Goal: Task Accomplishment & Management: Use online tool/utility

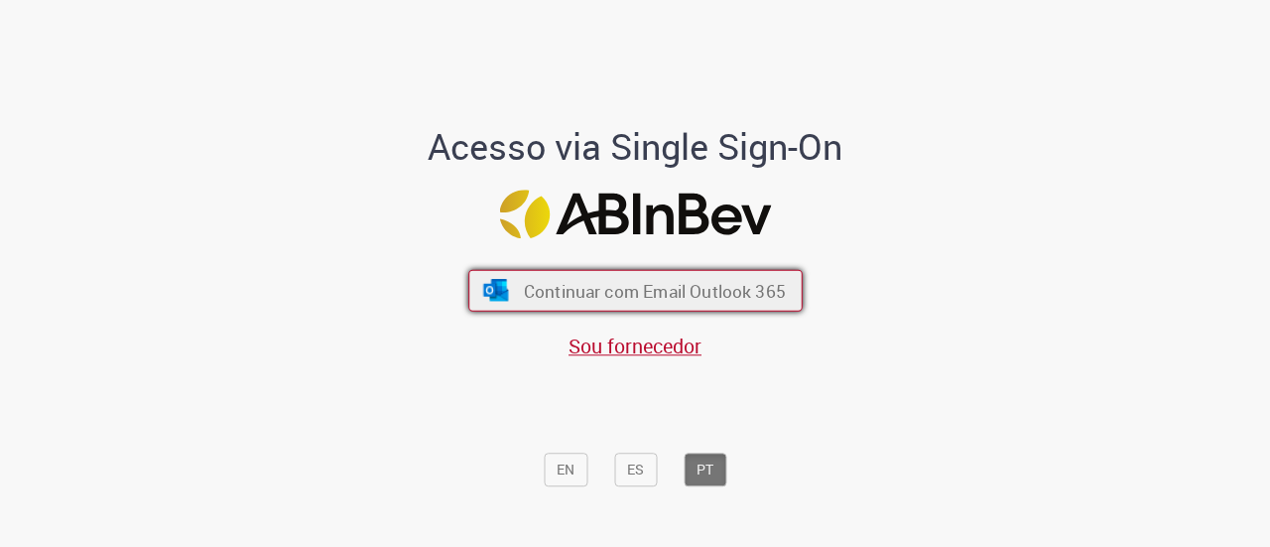
drag, startPoint x: 0, startPoint y: 0, endPoint x: 624, endPoint y: 299, distance: 691.8
click at [625, 299] on span "Continuar com Email Outlook 365" at bounding box center [654, 290] width 262 height 23
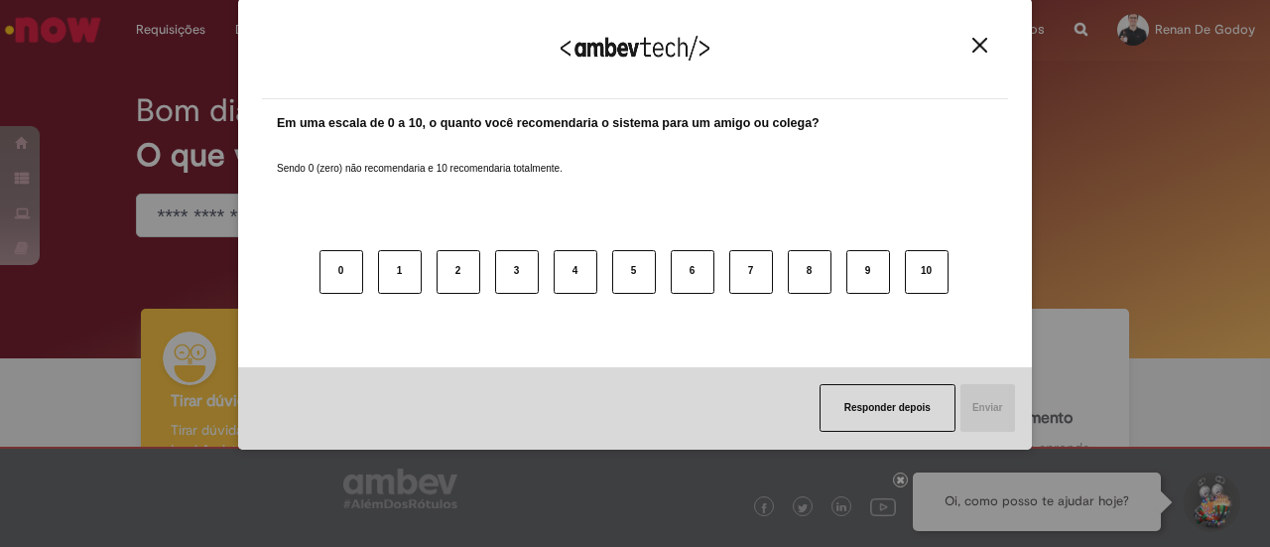
click at [987, 36] on div "Agradecemos seu feedback!" at bounding box center [635, 60] width 746 height 77
click at [984, 41] on img "Close" at bounding box center [979, 45] width 15 height 15
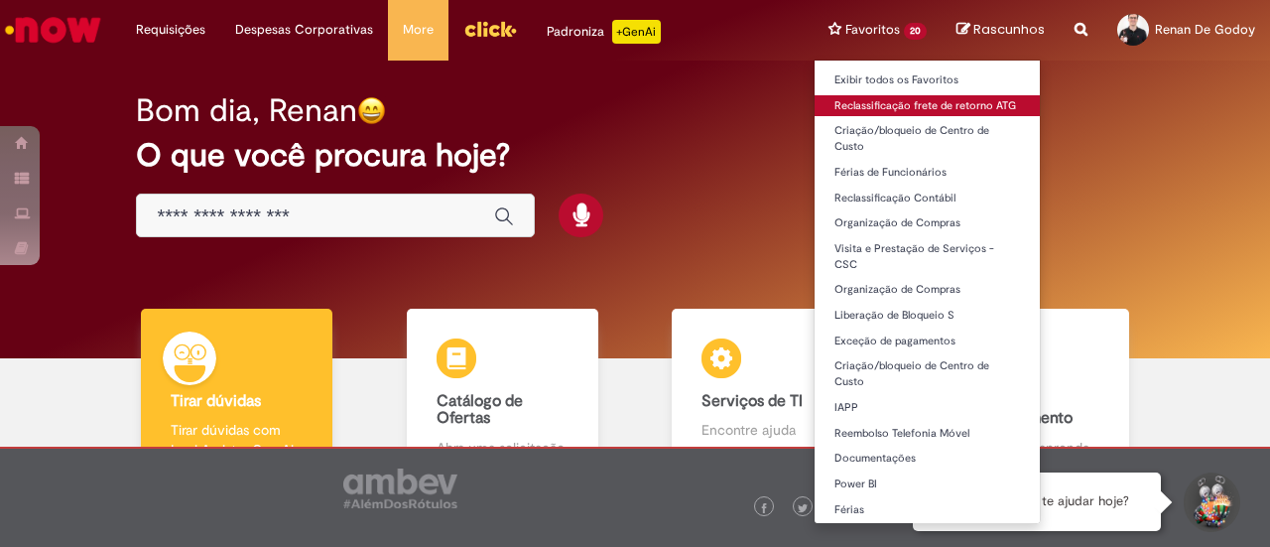
click at [911, 98] on link "Reclassificação frete de retorno ATG" at bounding box center [926, 106] width 225 height 22
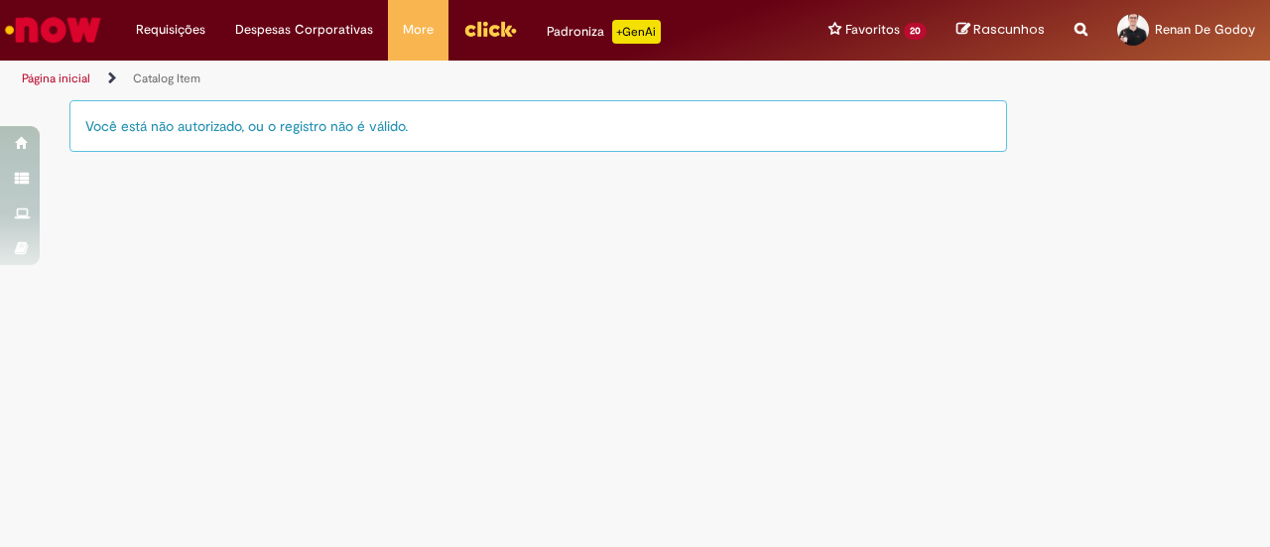
click at [468, 31] on img "Menu Cabeçalho" at bounding box center [490, 29] width 54 height 30
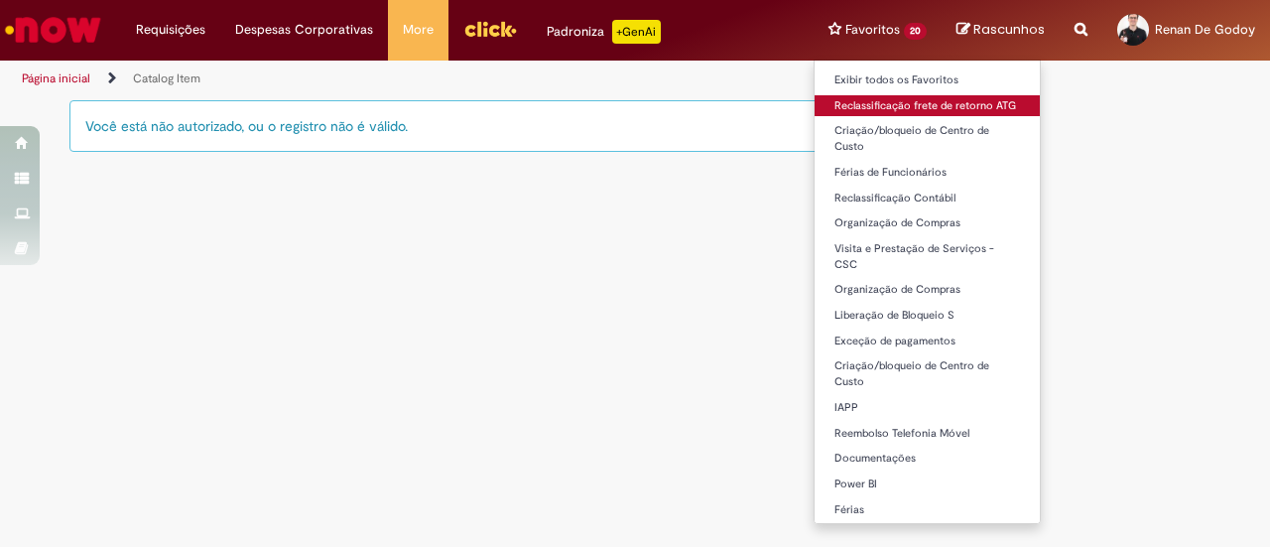
click at [897, 100] on link "Reclassificação frete de retorno ATG" at bounding box center [926, 106] width 225 height 22
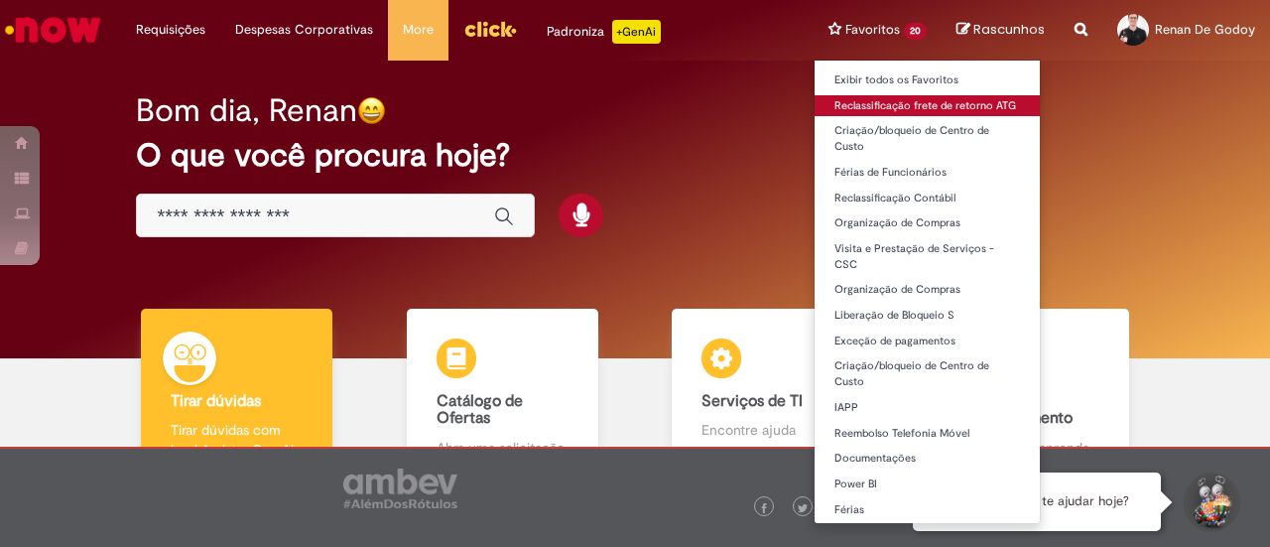
click at [927, 112] on link "Reclassificação frete de retorno ATG" at bounding box center [926, 106] width 225 height 22
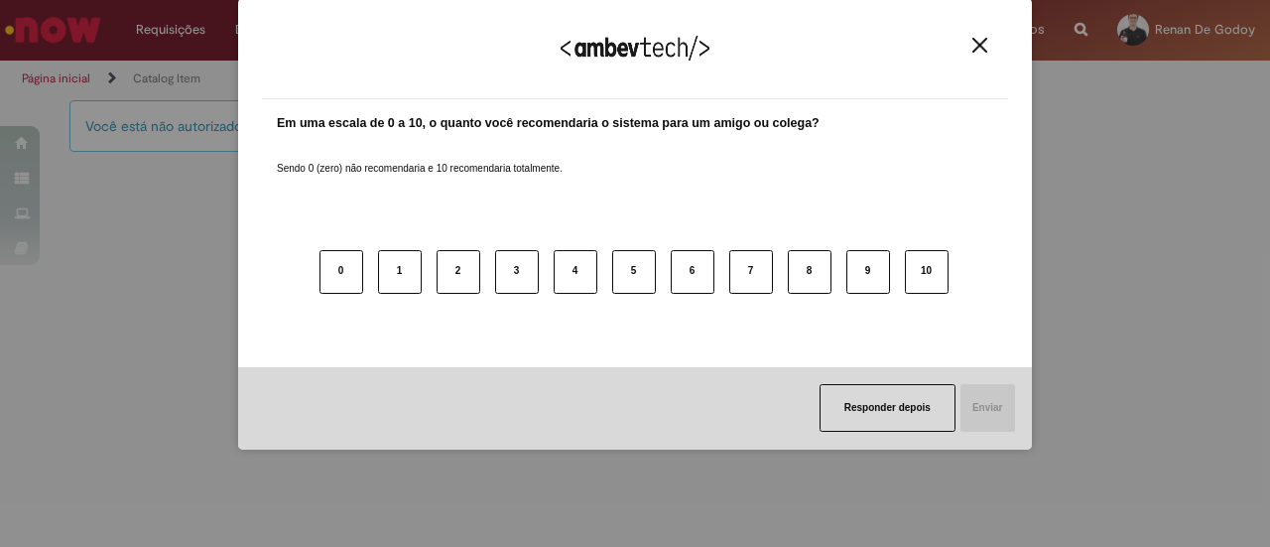
click at [980, 37] on button "Close" at bounding box center [979, 45] width 27 height 17
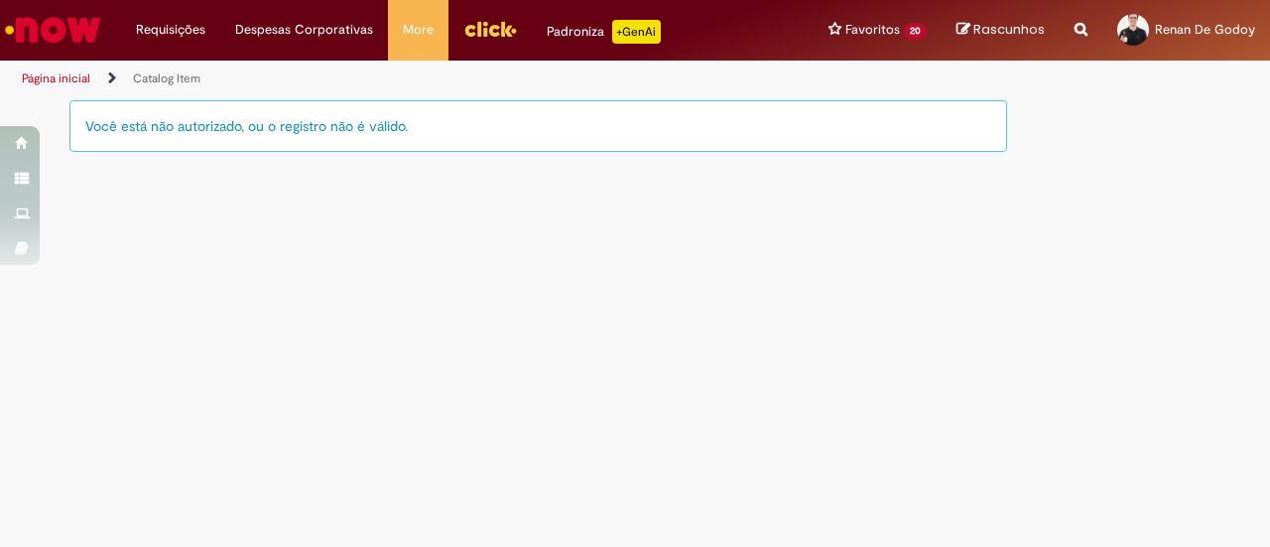
click at [63, 32] on img "Ir para a Homepage" at bounding box center [53, 30] width 102 height 40
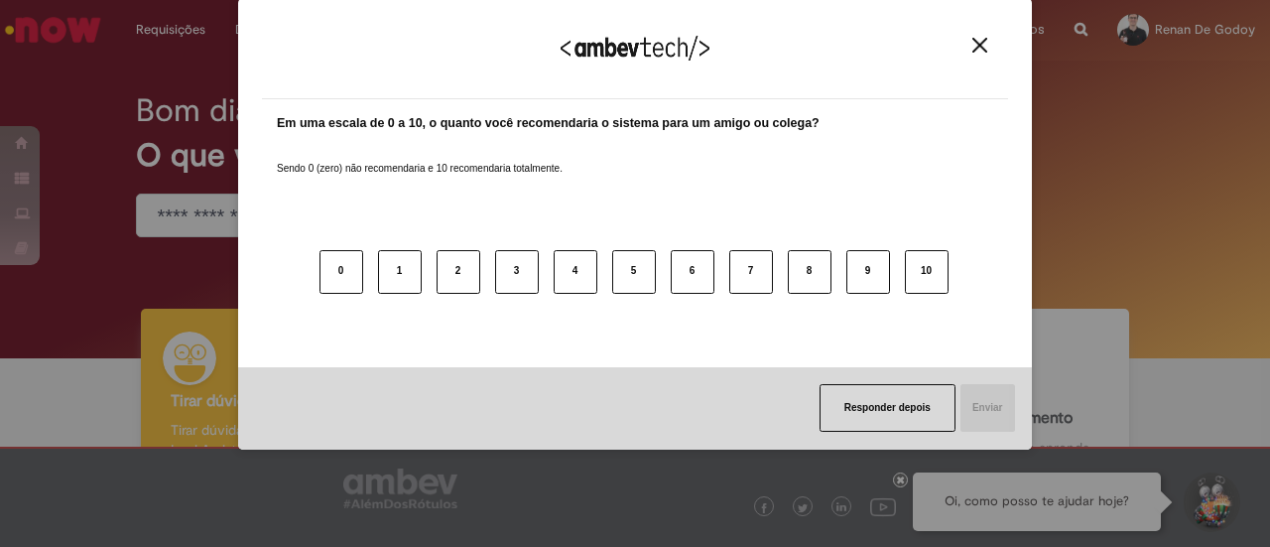
click at [979, 49] on img "Close" at bounding box center [979, 45] width 15 height 15
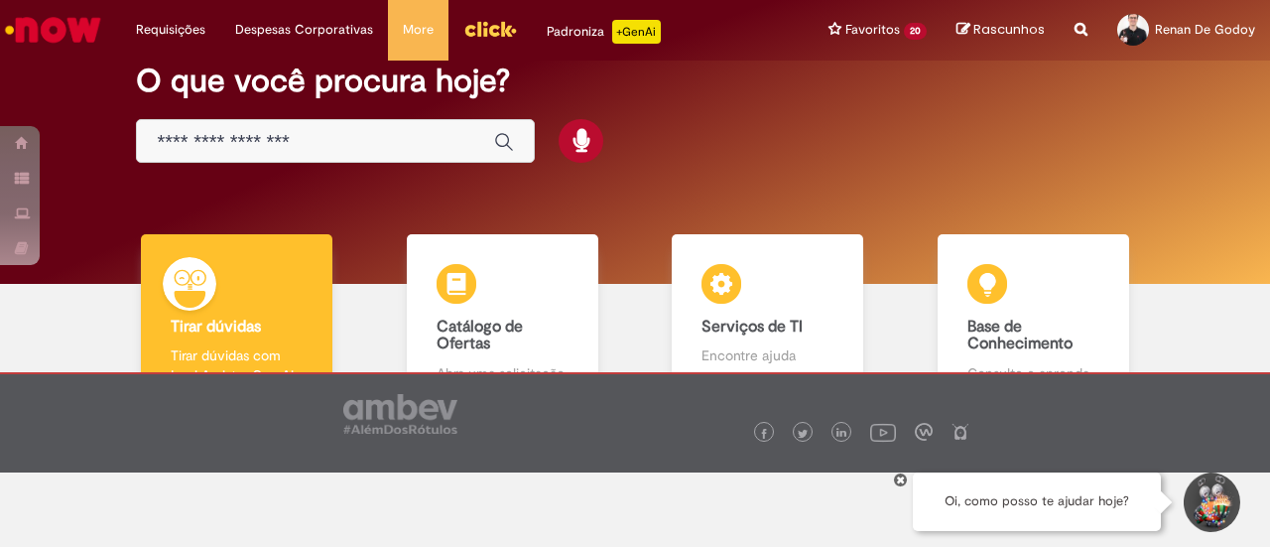
scroll to position [133, 0]
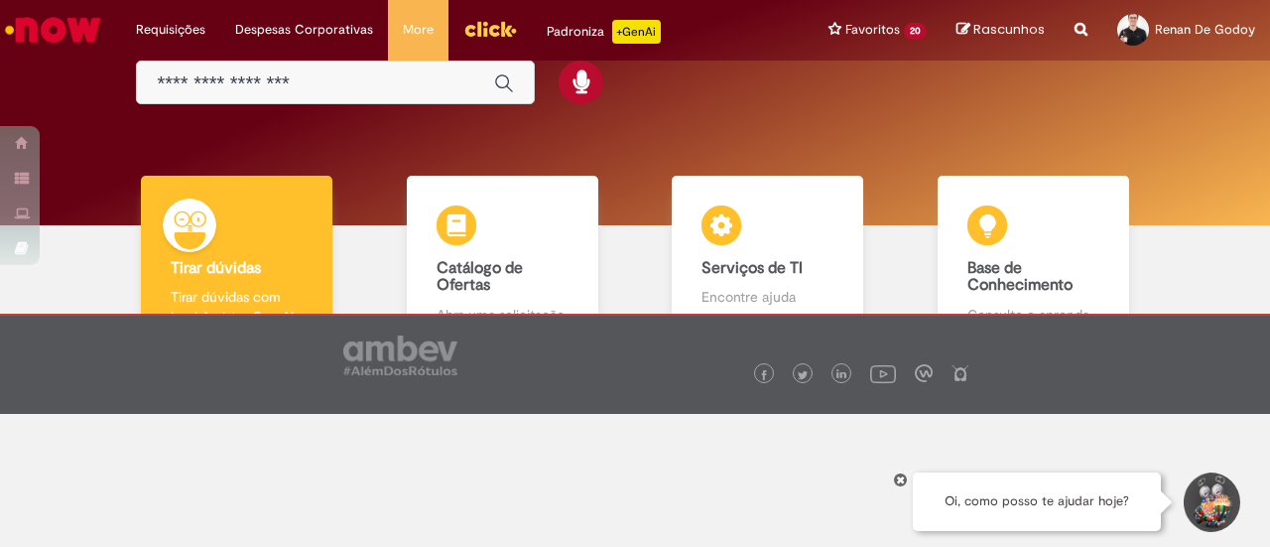
click at [222, 96] on div "Global" at bounding box center [335, 83] width 399 height 45
click at [219, 87] on input "Basta digitar aqui" at bounding box center [315, 83] width 317 height 23
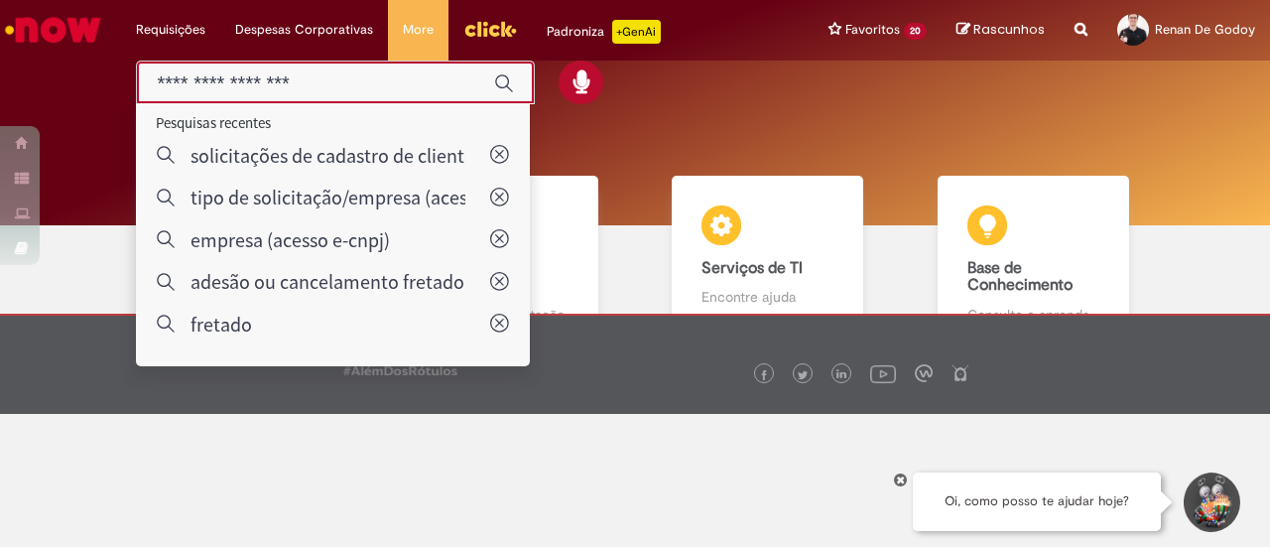
scroll to position [0, 0]
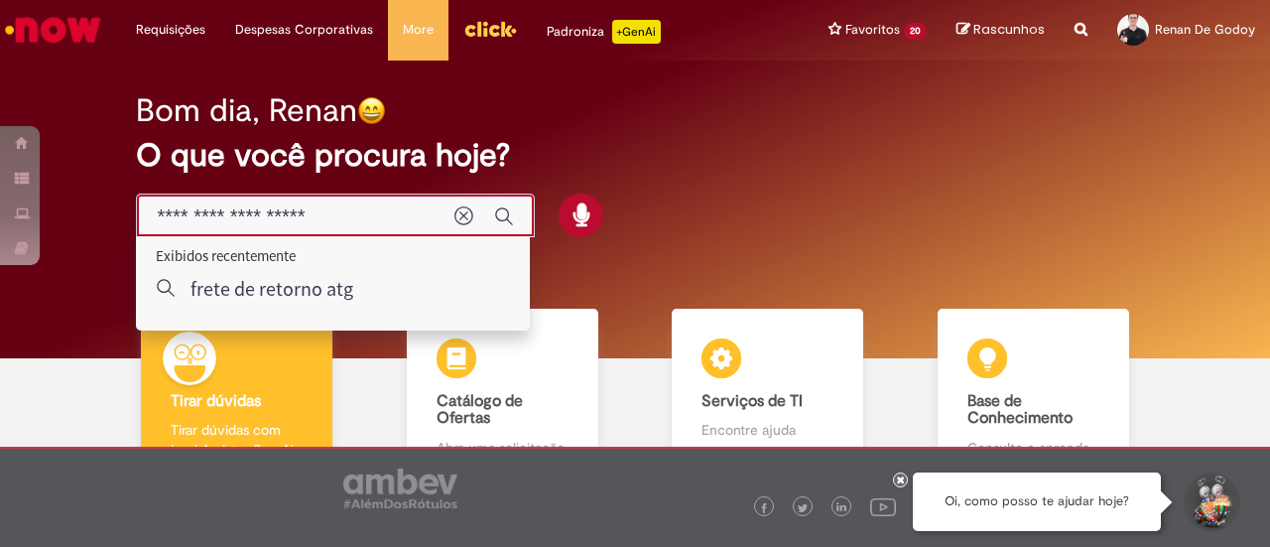
type input "**********"
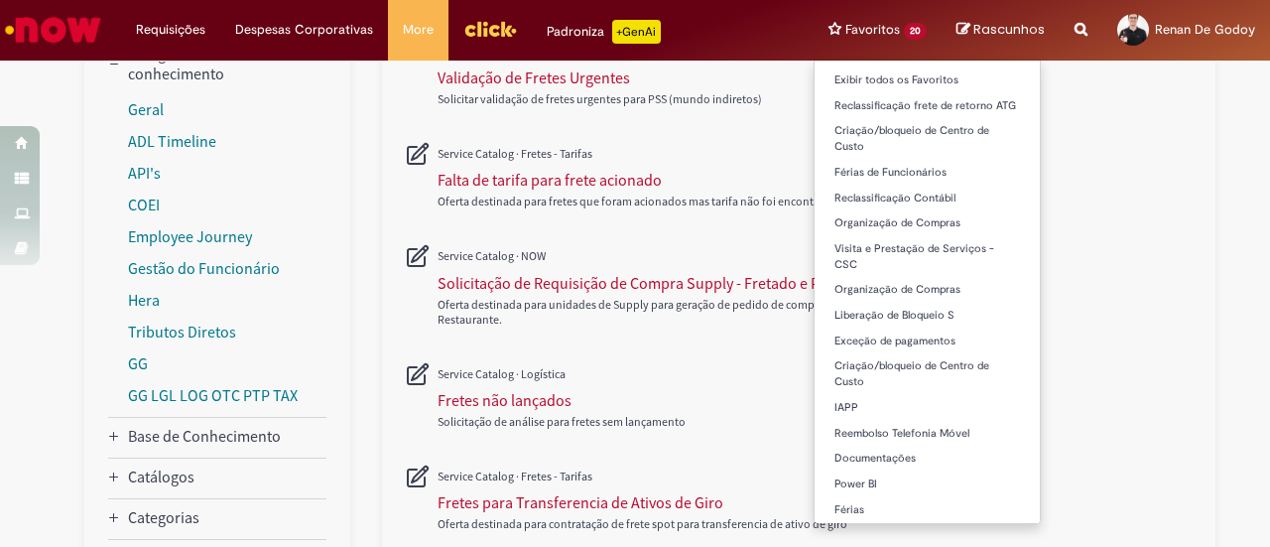
scroll to position [299, 0]
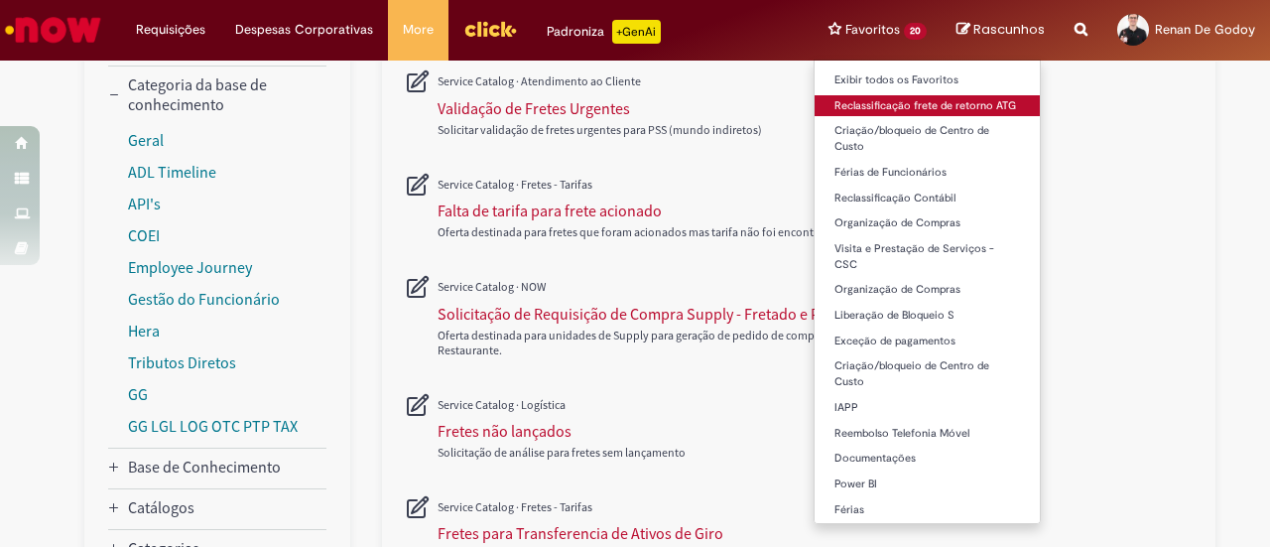
click at [897, 104] on link "Reclassificação frete de retorno ATG" at bounding box center [926, 106] width 225 height 22
